Goal: Task Accomplishment & Management: Manage account settings

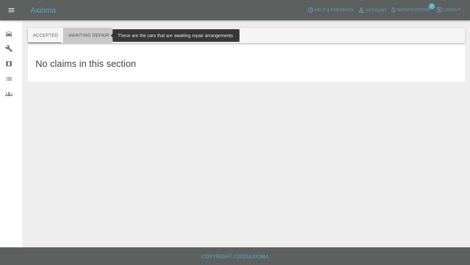
click at [77, 35] on button "Awaiting Repair" at bounding box center [88, 35] width 51 height 15
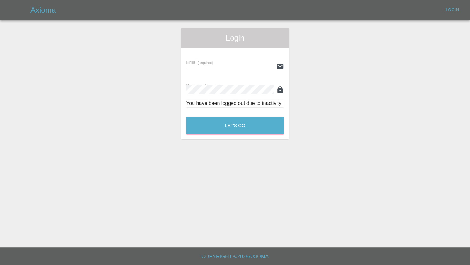
type input "[PERSON_NAME][EMAIL_ADDRESS][PERSON_NAME][DOMAIN_NAME]"
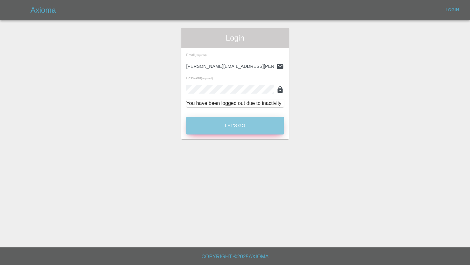
click at [229, 127] on button "Let's Go" at bounding box center [235, 125] width 98 height 17
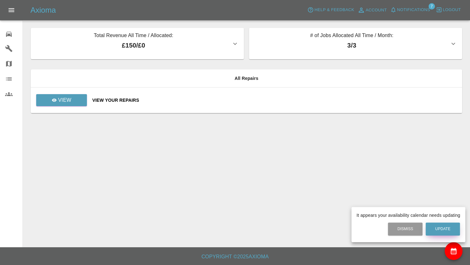
click at [446, 228] on button "Update" at bounding box center [443, 229] width 34 height 13
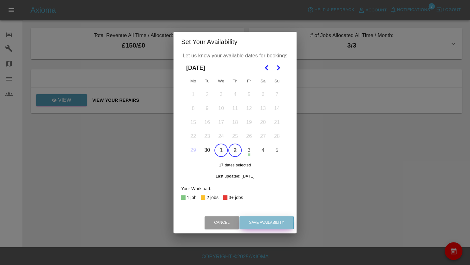
click at [246, 221] on button "Save Availability" at bounding box center [267, 222] width 54 height 13
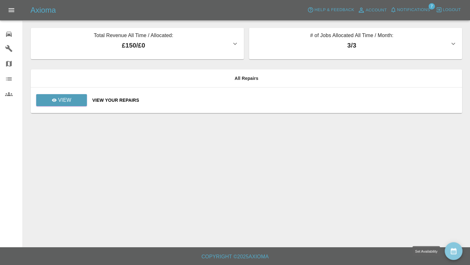
click at [451, 253] on icon "availability" at bounding box center [454, 252] width 8 height 8
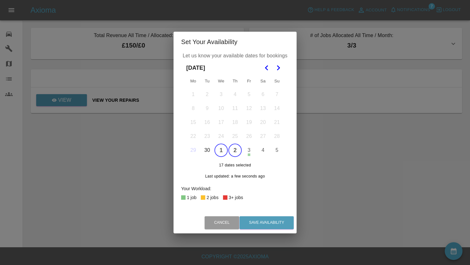
click at [278, 65] on icon "Go to the Next Month" at bounding box center [278, 68] width 8 height 8
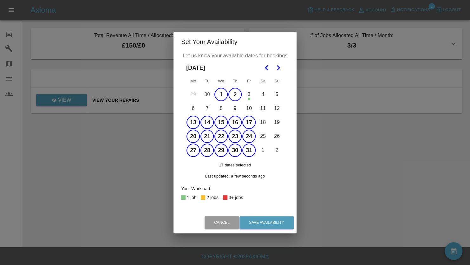
click at [195, 122] on button "13" at bounding box center [193, 122] width 13 height 13
click at [209, 121] on button "14" at bounding box center [207, 122] width 13 height 13
click at [236, 135] on button "23" at bounding box center [234, 136] width 13 height 13
click at [207, 149] on button "28" at bounding box center [207, 150] width 13 height 13
click at [236, 149] on button "30" at bounding box center [234, 150] width 13 height 13
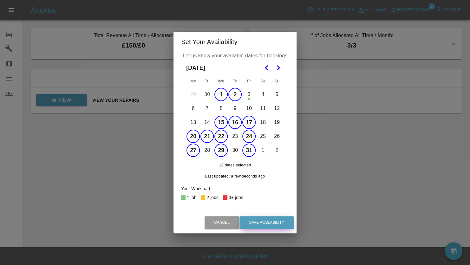
click at [268, 223] on button "Save Availability" at bounding box center [267, 222] width 54 height 13
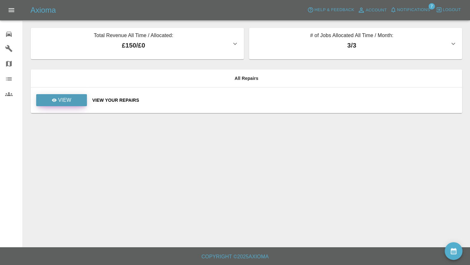
click at [62, 96] on p "View" at bounding box center [64, 100] width 13 height 8
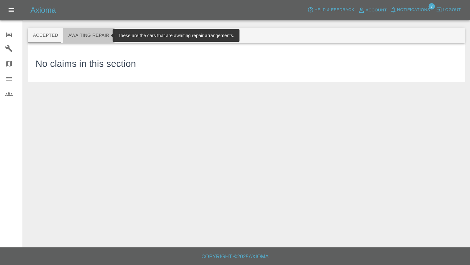
click at [87, 35] on button "Awaiting Repair" at bounding box center [88, 35] width 51 height 15
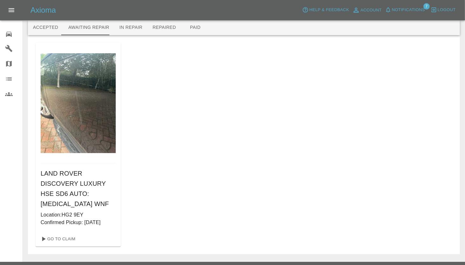
scroll to position [12, 0]
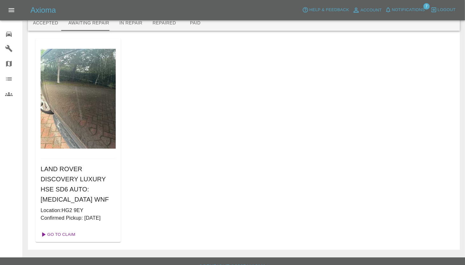
click at [59, 230] on link "Go To Claim" at bounding box center [57, 235] width 39 height 10
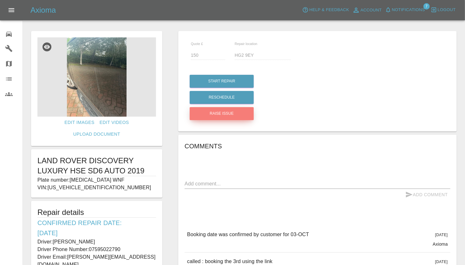
click at [226, 113] on button "Raise issue" at bounding box center [222, 113] width 64 height 13
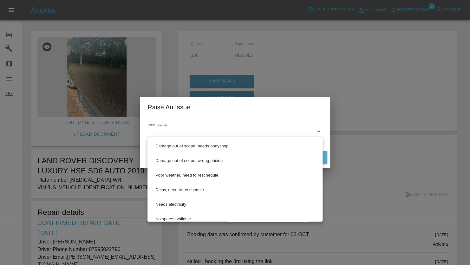
click at [191, 133] on body "Axioma Help & Feedback Account Notifications 7 Logout 0 Repair home Garages Map…" at bounding box center [235, 192] width 470 height 385
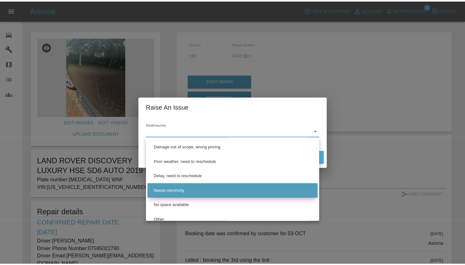
scroll to position [21, 0]
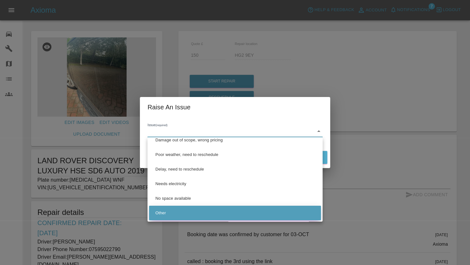
click at [179, 212] on li "Other" at bounding box center [235, 213] width 172 height 15
type input "Other"
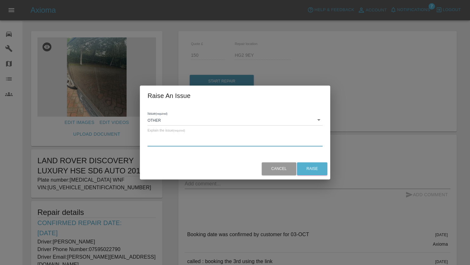
click at [182, 141] on textarea at bounding box center [235, 142] width 175 height 6
click at [272, 140] on textarea "Customer advises he no longer requires the repair. Please call to discuss." at bounding box center [235, 142] width 175 height 6
type textarea "Customer advises he no longer requires the repair. Please call him to discuss."
click at [308, 166] on button "Raise" at bounding box center [312, 168] width 30 height 13
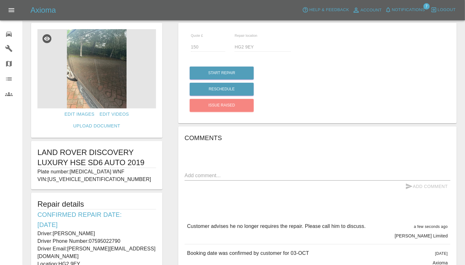
scroll to position [0, 0]
